Goal: Task Accomplishment & Management: Complete application form

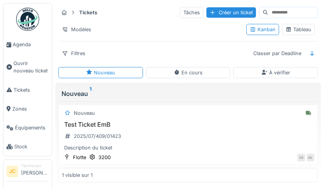
click at [299, 30] on div "Tableau" at bounding box center [299, 29] width 26 height 7
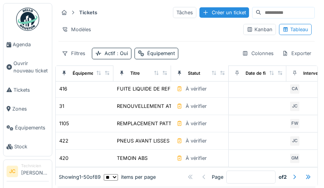
scroll to position [787, 0]
click at [291, 173] on div at bounding box center [294, 176] width 6 height 7
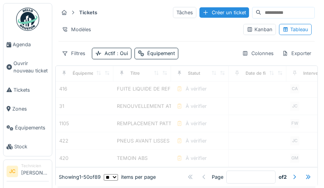
type input "*"
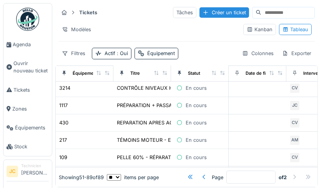
scroll to position [483, 0]
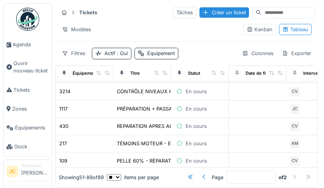
click at [188, 145] on div "En cours" at bounding box center [196, 143] width 21 height 7
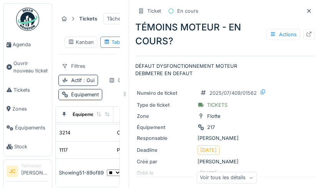
click at [306, 33] on div at bounding box center [309, 35] width 12 height 10
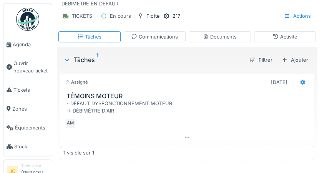
scroll to position [74, 0]
click at [301, 83] on icon at bounding box center [303, 82] width 5 height 5
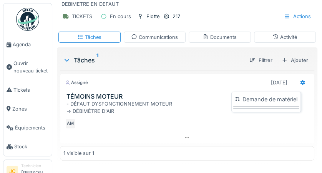
click at [301, 83] on icon at bounding box center [303, 82] width 5 height 5
click at [302, 62] on div "Ajouter" at bounding box center [295, 60] width 33 height 10
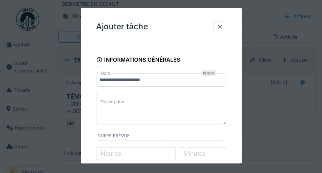
click at [157, 109] on textarea "Description" at bounding box center [161, 109] width 130 height 32
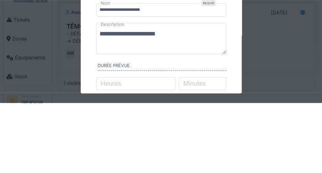
type textarea "**********"
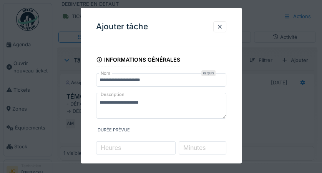
click at [321, 89] on div at bounding box center [161, 86] width 322 height 173
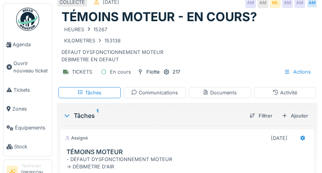
scroll to position [10, 0]
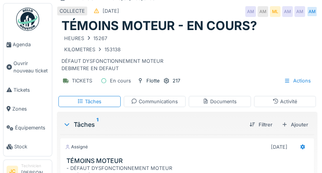
click at [298, 126] on div "Ajouter" at bounding box center [295, 124] width 33 height 10
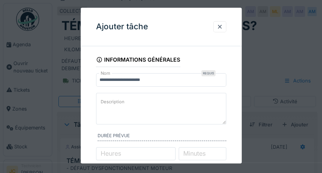
click at [187, 100] on textarea "Description" at bounding box center [161, 109] width 130 height 32
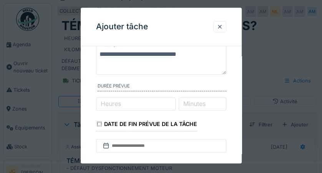
scroll to position [52, 0]
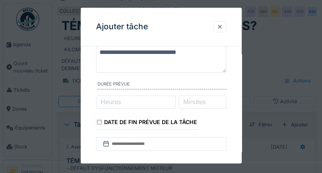
type textarea "**********"
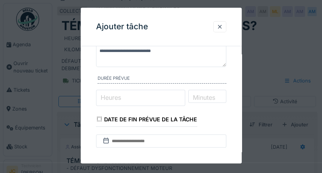
click at [159, 101] on input "Heures" at bounding box center [141, 98] width 90 height 16
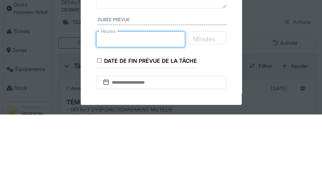
type input "*"
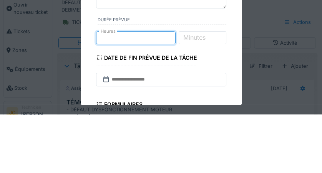
click at [207, 97] on label "Minutes" at bounding box center [194, 95] width 25 height 9
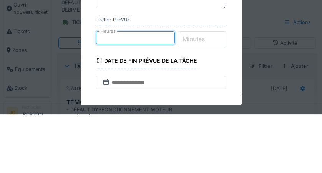
click at [216, 97] on input "Minutes" at bounding box center [202, 98] width 48 height 16
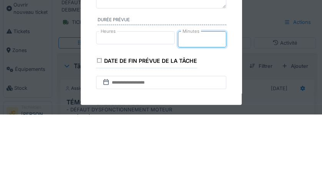
type input "*"
click at [210, 100] on input "Minutes" at bounding box center [202, 98] width 48 height 16
type input "*"
click at [138, 97] on input "*" at bounding box center [141, 98] width 90 height 16
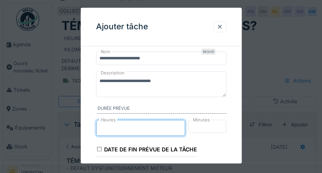
scroll to position [20, 0]
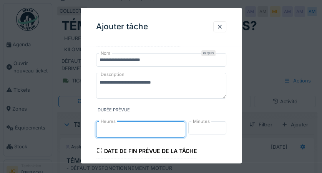
type input "*"
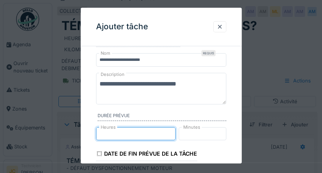
click at [201, 84] on textarea "**********" at bounding box center [161, 89] width 130 height 32
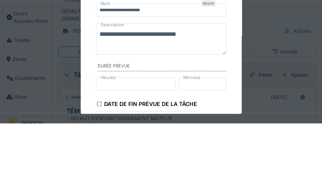
scroll to position [10, 0]
click at [145, 94] on textarea "**********" at bounding box center [161, 89] width 130 height 32
click at [155, 93] on textarea "**********" at bounding box center [161, 89] width 130 height 32
click at [145, 94] on textarea "**********" at bounding box center [161, 89] width 130 height 32
click at [155, 91] on textarea "**********" at bounding box center [161, 89] width 130 height 32
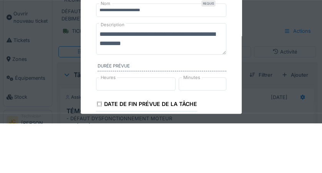
click at [210, 92] on textarea "**********" at bounding box center [161, 89] width 130 height 32
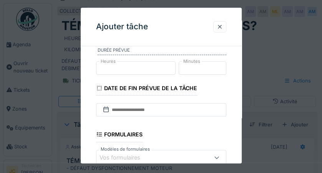
scroll to position [90, 0]
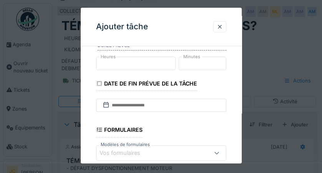
type textarea "**********"
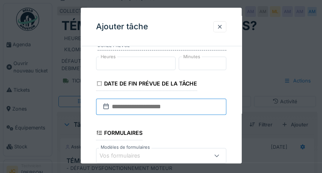
click at [181, 108] on input "text" at bounding box center [161, 106] width 130 height 16
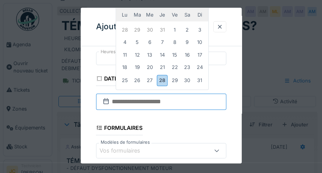
scroll to position [0, 0]
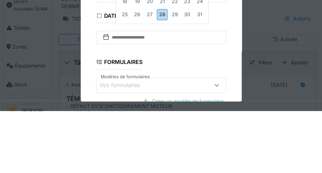
click at [160, 78] on div "28" at bounding box center [162, 76] width 10 height 11
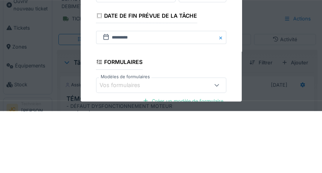
scroll to position [10, 0]
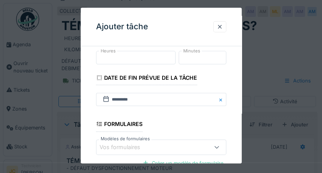
click at [221, 28] on div at bounding box center [220, 26] width 6 height 7
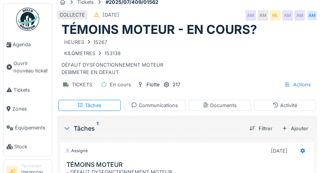
scroll to position [0, 0]
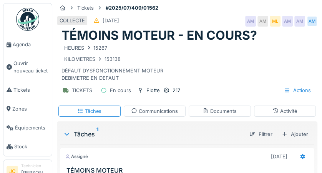
click at [310, 116] on div "Activité" at bounding box center [285, 110] width 62 height 11
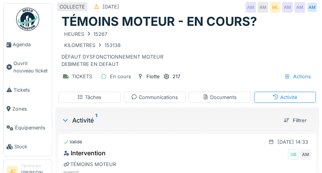
scroll to position [14, 0]
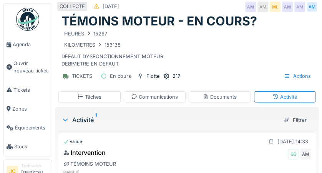
click at [304, 75] on div "Actions" at bounding box center [298, 75] width 34 height 11
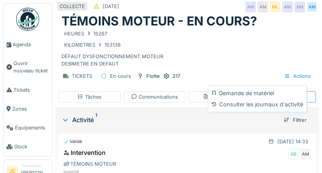
click at [299, 64] on div "HEURES 15267 KILOMETRES 153138 DÉFAUT DYSFONCTIONNEMENT MOTEUR DEBIMETRE EN DEF…" at bounding box center [187, 48] width 251 height 39
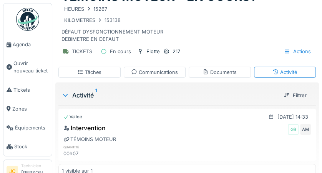
scroll to position [0, 0]
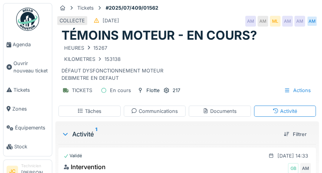
click at [304, 124] on div "Activité 1 Filtrer" at bounding box center [187, 134] width 258 height 20
click at [308, 109] on div "Activité" at bounding box center [285, 110] width 62 height 11
click at [314, 92] on div "Tickets #2025/07/409/01562 COLLECTE 14/07/2025 AM AM ML AM AM AM TÉMOINS MOTEUR…" at bounding box center [187, 50] width 264 height 101
click at [19, 42] on span "Agenda" at bounding box center [31, 44] width 36 height 7
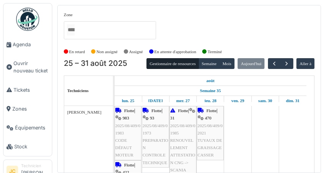
click at [23, 92] on span "Tickets" at bounding box center [30, 89] width 35 height 7
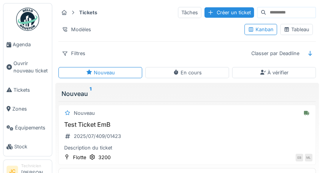
click at [299, 32] on div "Tableau" at bounding box center [297, 29] width 26 height 7
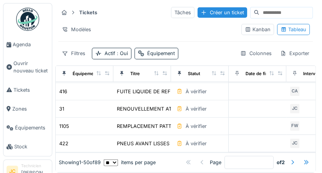
scroll to position [801, 0]
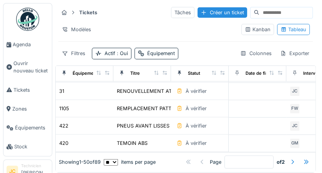
click at [286, 157] on div at bounding box center [292, 161] width 12 height 10
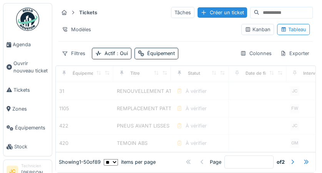
type input "*"
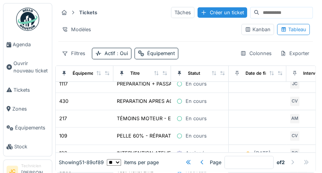
scroll to position [506, 0]
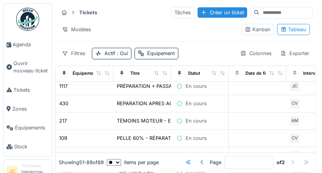
click at [176, 120] on icon at bounding box center [179, 120] width 6 height 5
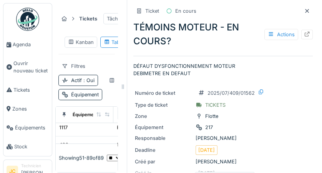
click at [304, 35] on icon at bounding box center [307, 34] width 6 height 5
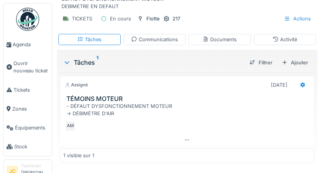
scroll to position [73, 0]
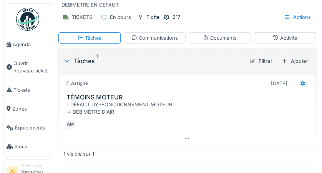
click at [298, 62] on div "Ajouter" at bounding box center [295, 61] width 33 height 10
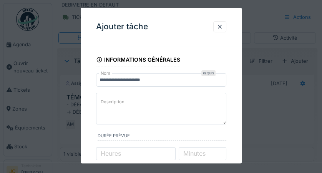
click at [169, 103] on textarea "Description" at bounding box center [161, 109] width 130 height 32
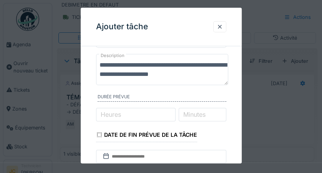
scroll to position [56, 0]
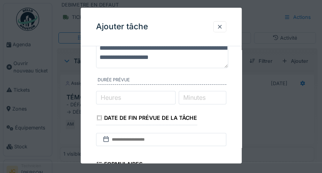
type textarea "**********"
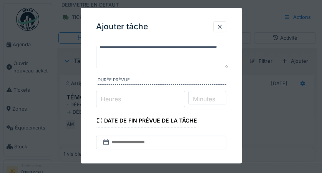
click at [151, 98] on input "Heures" at bounding box center [141, 99] width 90 height 16
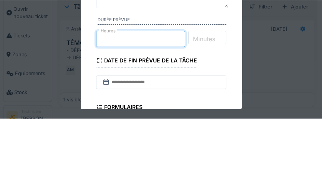
scroll to position [73, 0]
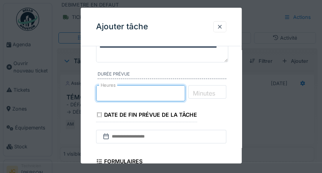
type input "*"
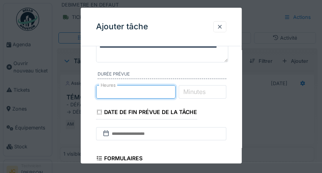
click at [207, 92] on label "Minutes" at bounding box center [194, 91] width 25 height 9
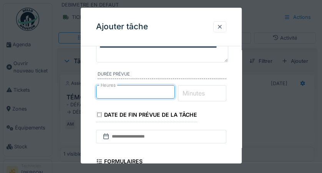
click at [215, 92] on input "Minutes" at bounding box center [202, 93] width 48 height 16
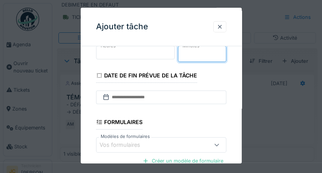
scroll to position [97, 0]
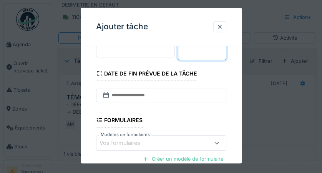
type input "*"
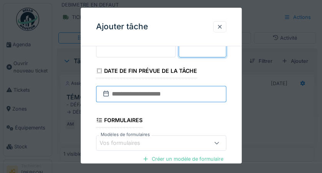
click at [201, 97] on input "text" at bounding box center [161, 94] width 130 height 16
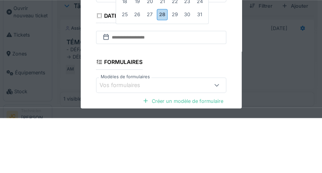
click at [165, 71] on div "28" at bounding box center [162, 69] width 10 height 11
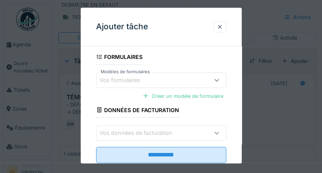
scroll to position [180, 0]
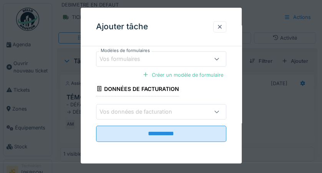
click at [201, 139] on input "**********" at bounding box center [161, 133] width 130 height 16
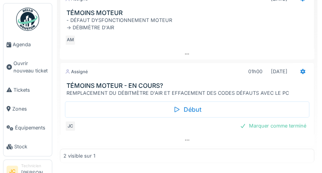
scroll to position [152, 0]
click at [279, 126] on div "Marquer comme terminé" at bounding box center [273, 125] width 73 height 10
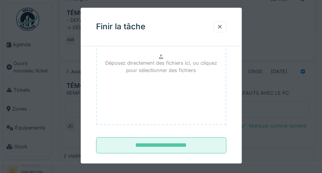
scroll to position [109, 0]
click at [201, 145] on input "**********" at bounding box center [161, 145] width 130 height 16
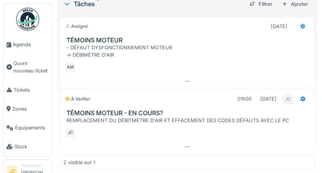
scroll to position [131, 0]
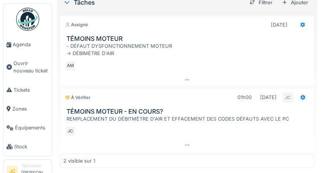
click at [23, 48] on link "Agenda" at bounding box center [27, 44] width 48 height 19
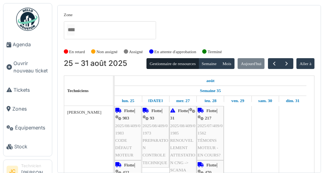
click at [31, 20] on img at bounding box center [27, 19] width 23 height 23
